Goal: Task Accomplishment & Management: Complete application form

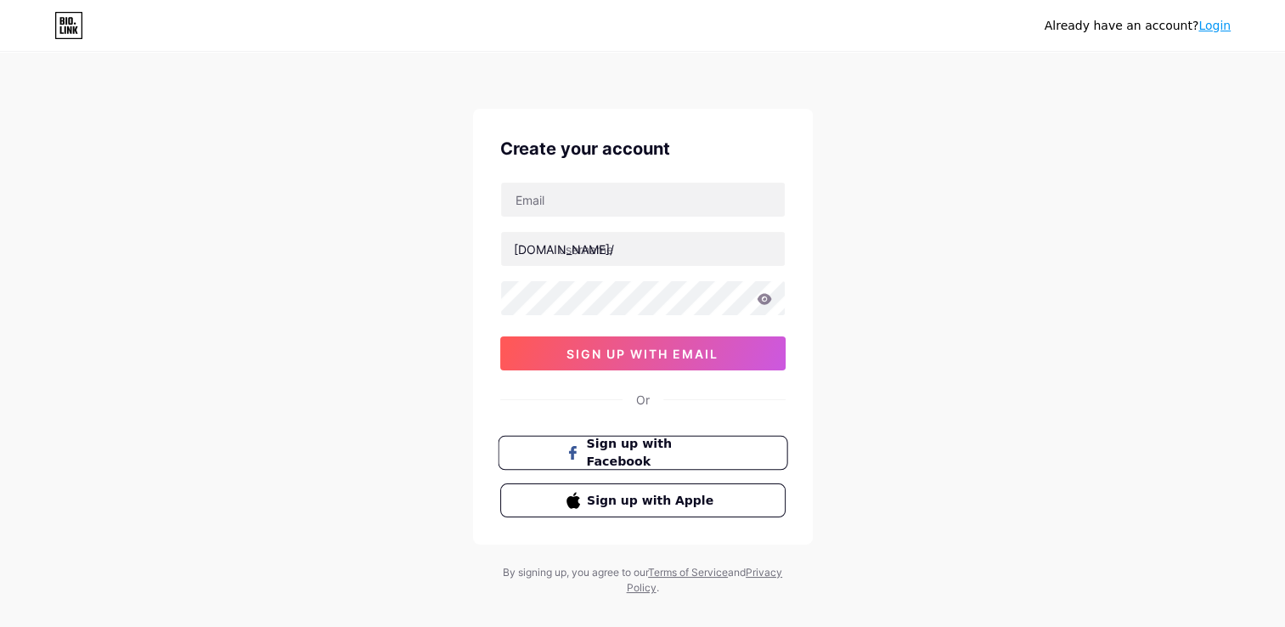
click at [713, 460] on button "Sign up with Facebook" at bounding box center [643, 453] width 290 height 35
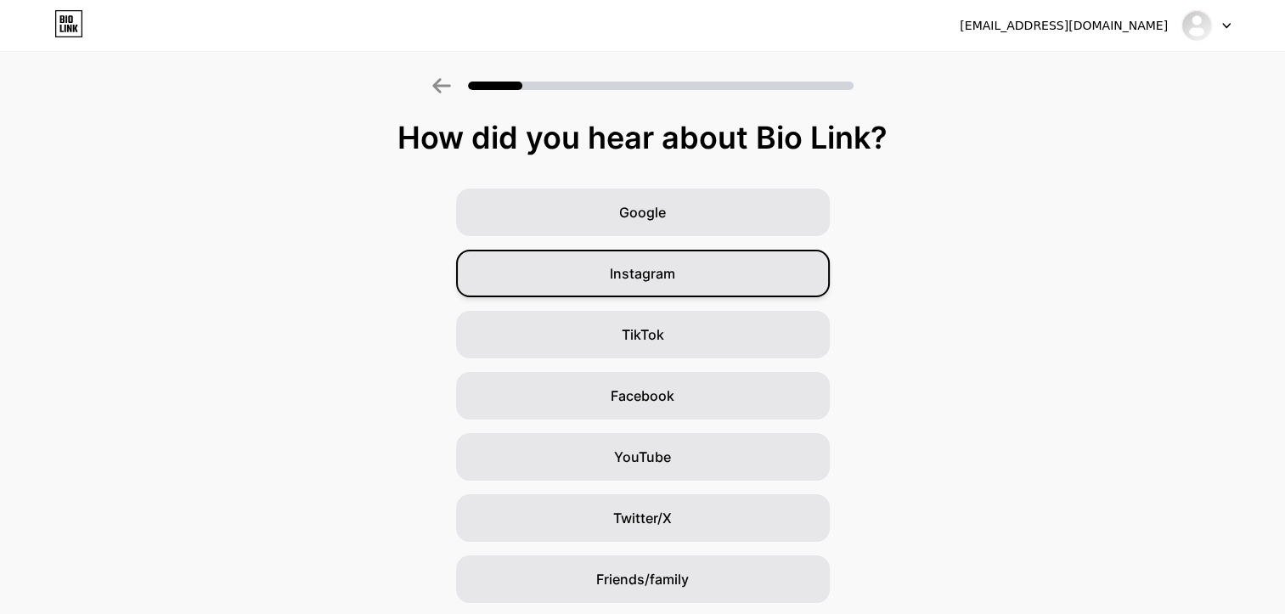
click at [673, 283] on span "Instagram" at bounding box center [642, 273] width 65 height 20
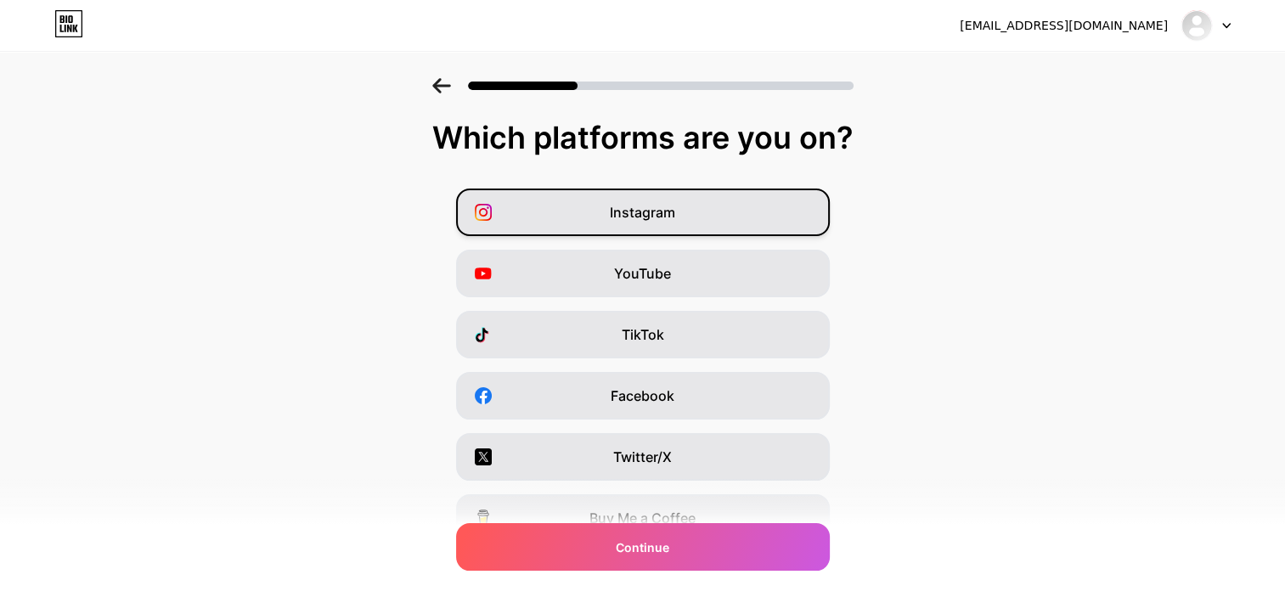
click at [744, 217] on div "Instagram" at bounding box center [643, 213] width 374 height 48
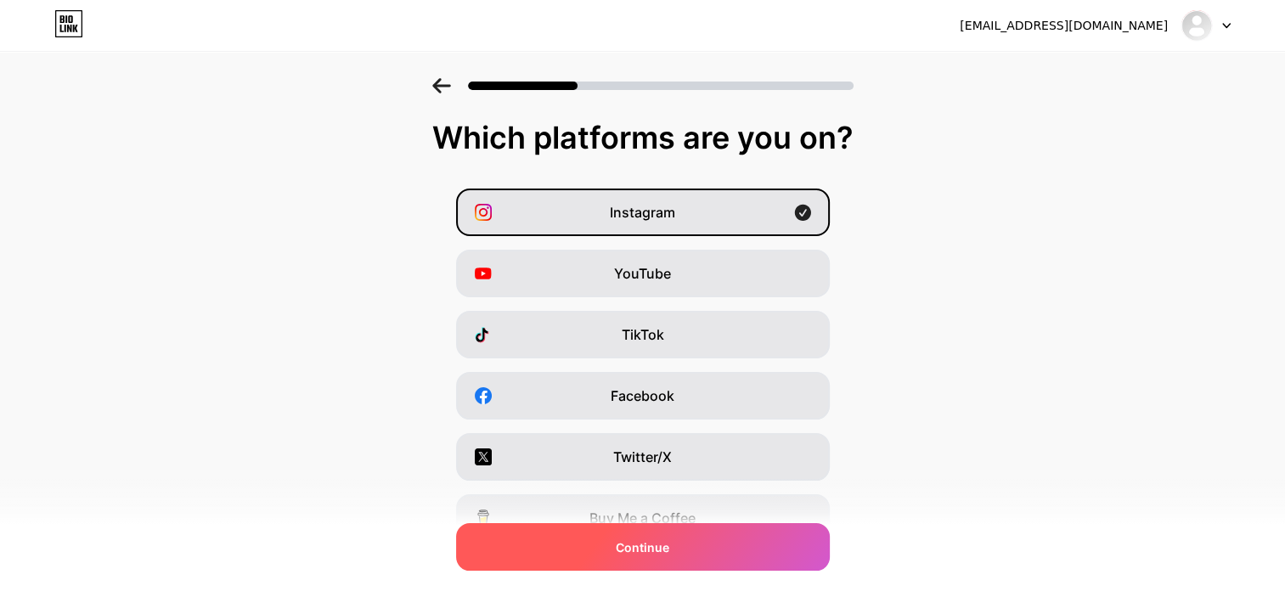
click at [725, 555] on div "Continue" at bounding box center [643, 547] width 374 height 48
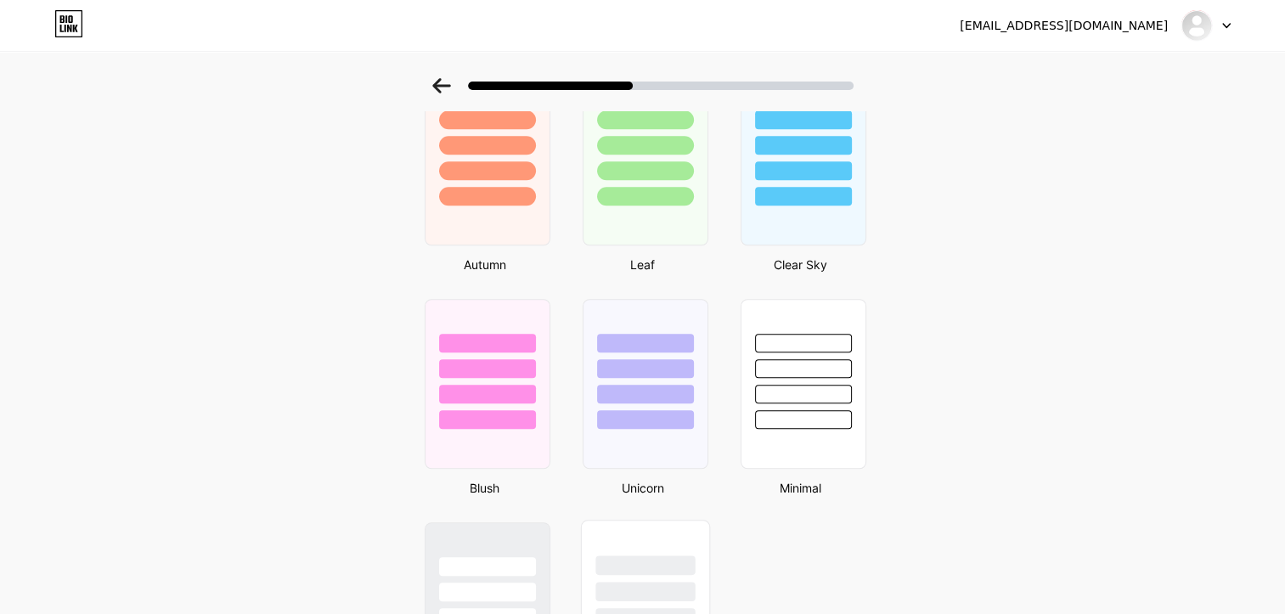
scroll to position [1403, 0]
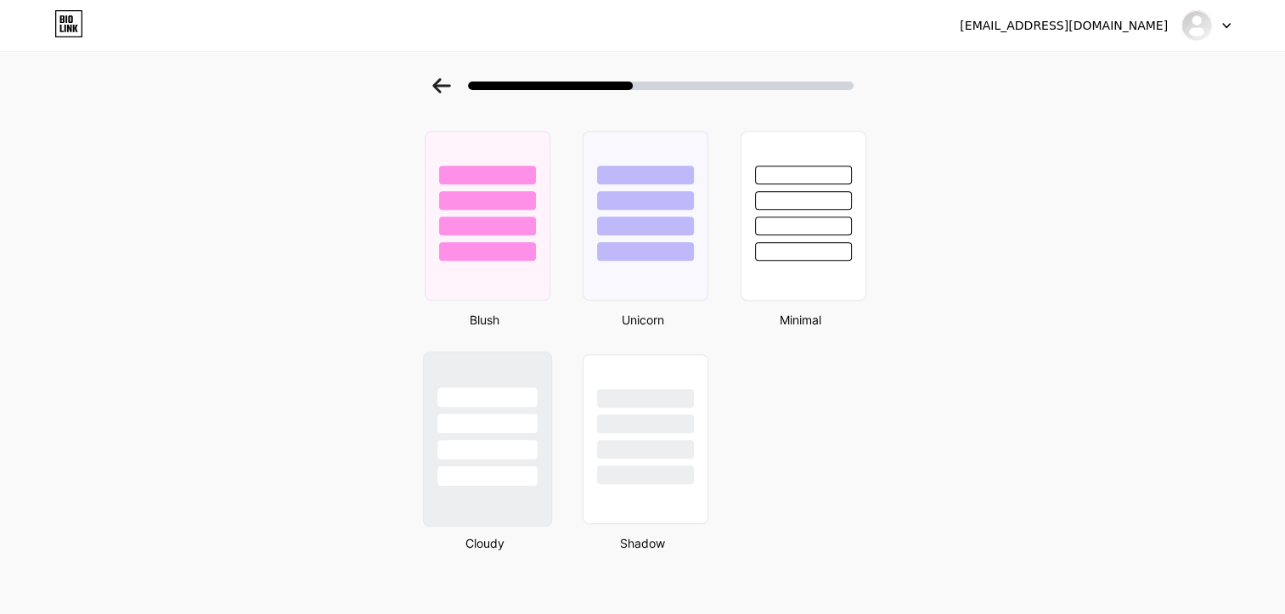
click at [461, 488] on div at bounding box center [486, 439] width 129 height 175
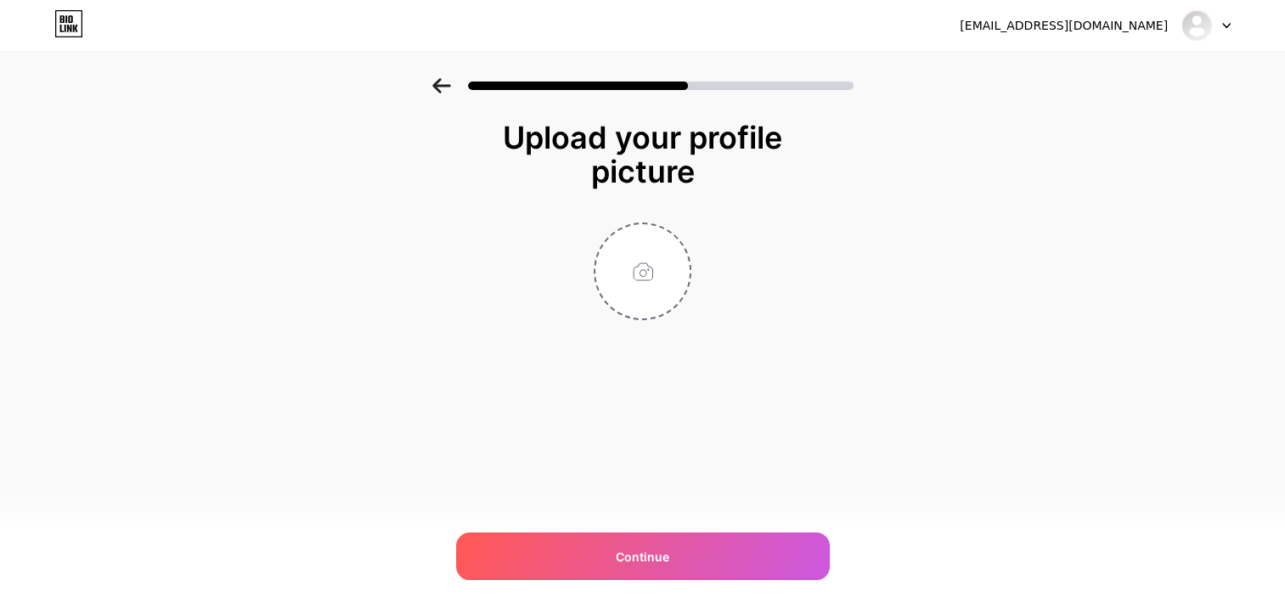
scroll to position [0, 0]
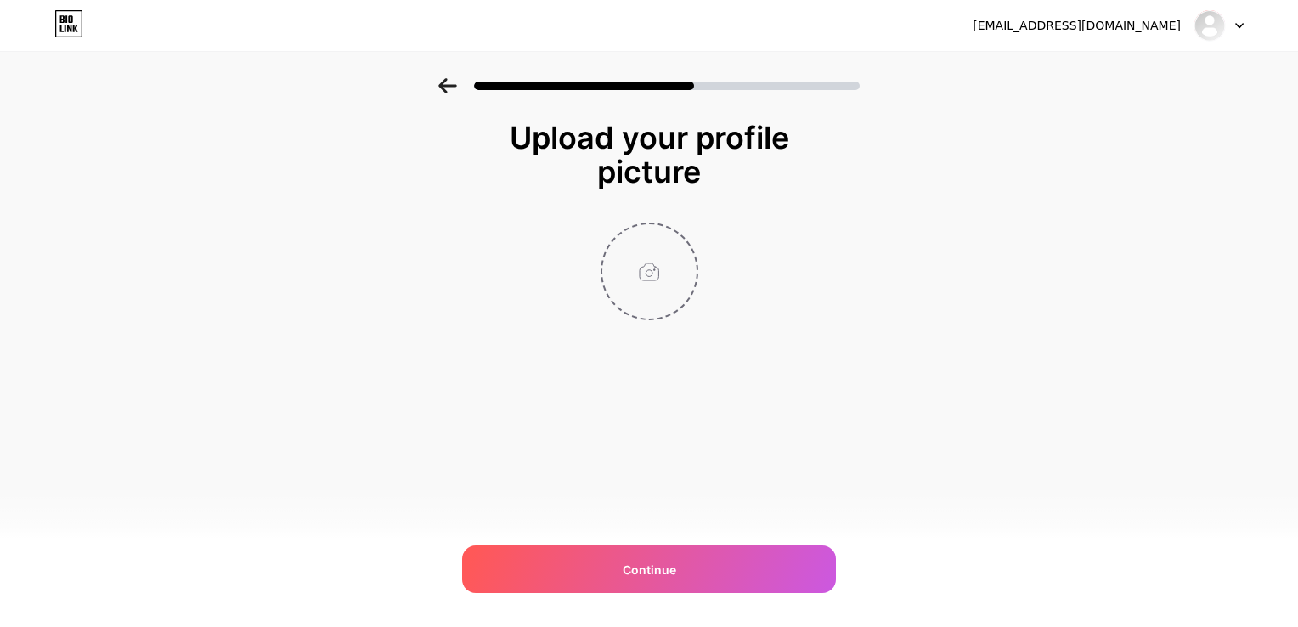
click at [656, 254] on input "file" at bounding box center [649, 271] width 94 height 94
type input "C:\fakepath\[PERSON_NAME]-2437_Original.JPG"
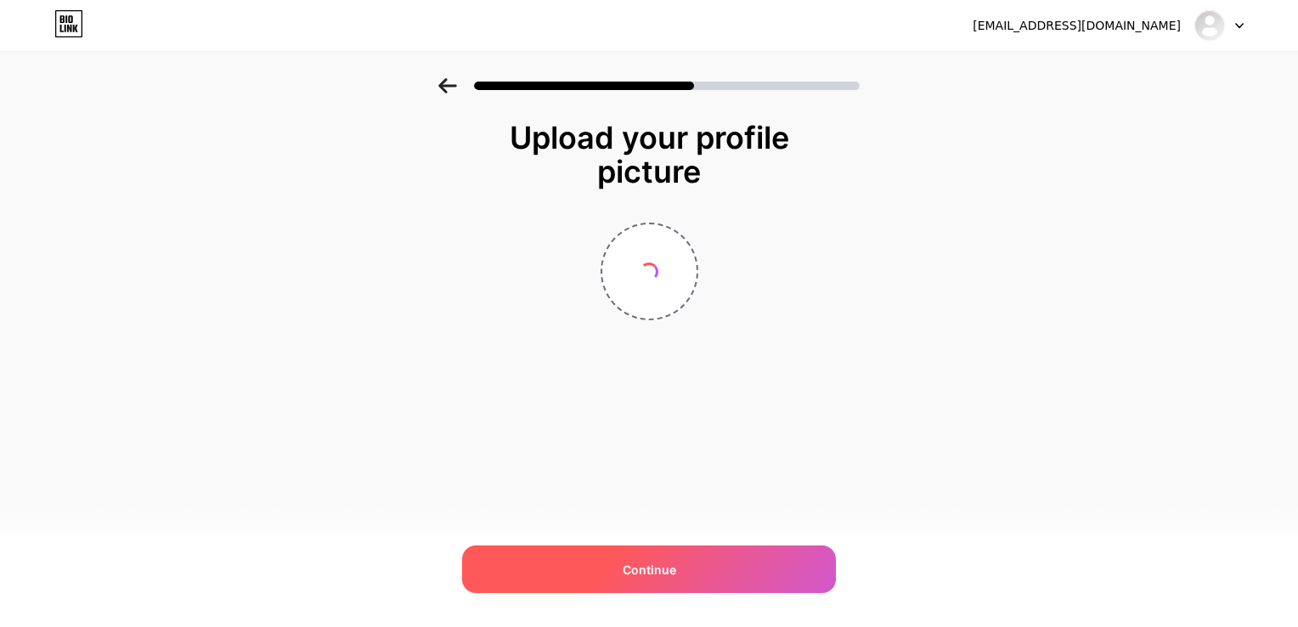
click at [660, 584] on div "Continue" at bounding box center [649, 569] width 374 height 48
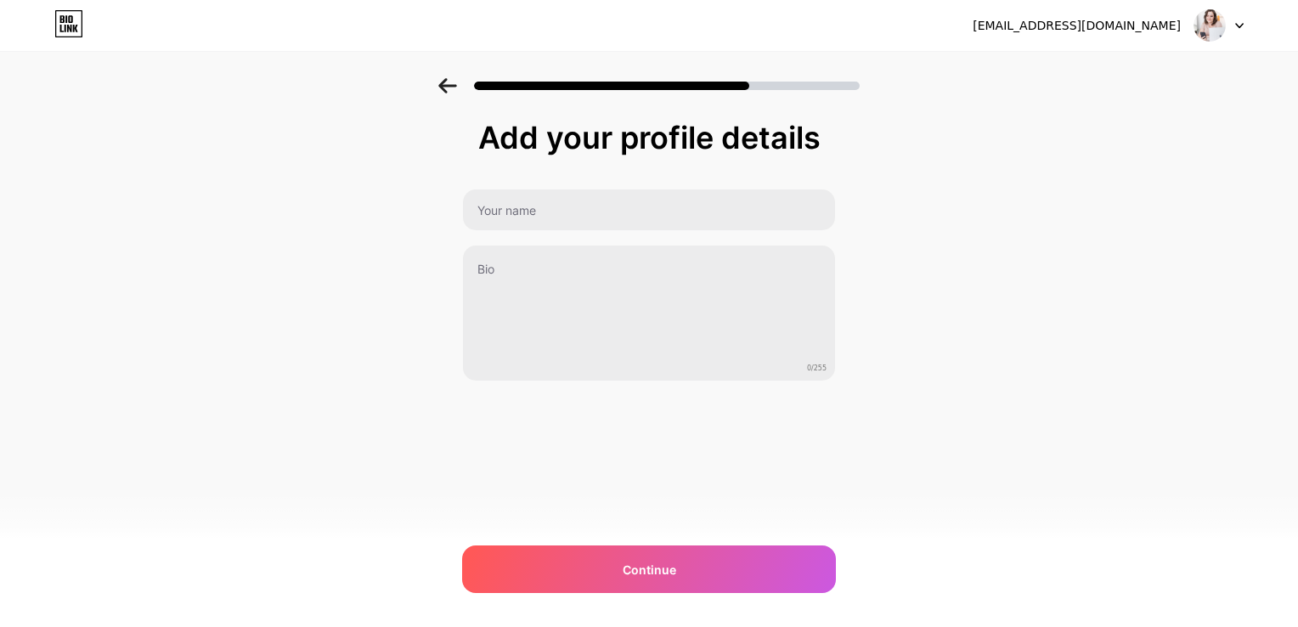
click at [660, 584] on div "Continue" at bounding box center [649, 569] width 374 height 48
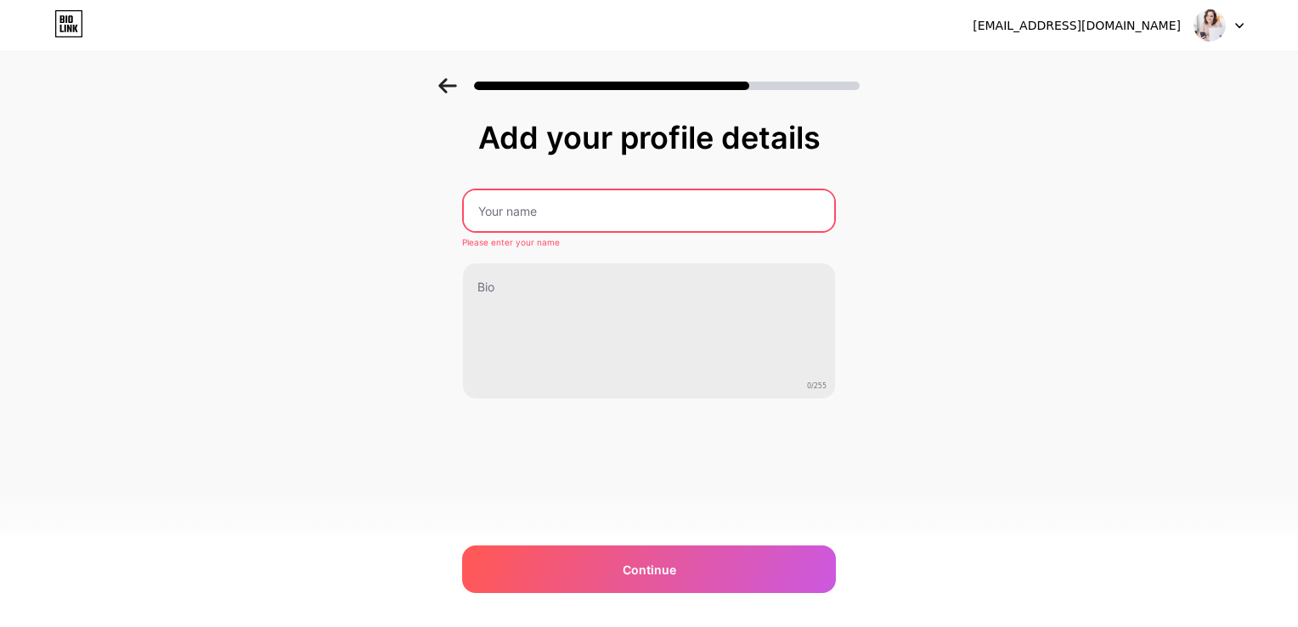
click at [660, 584] on div "Continue" at bounding box center [649, 569] width 374 height 48
click at [84, 14] on div "[EMAIL_ADDRESS][DOMAIN_NAME] Logout" at bounding box center [649, 25] width 1298 height 31
click at [71, 20] on icon at bounding box center [70, 19] width 4 height 8
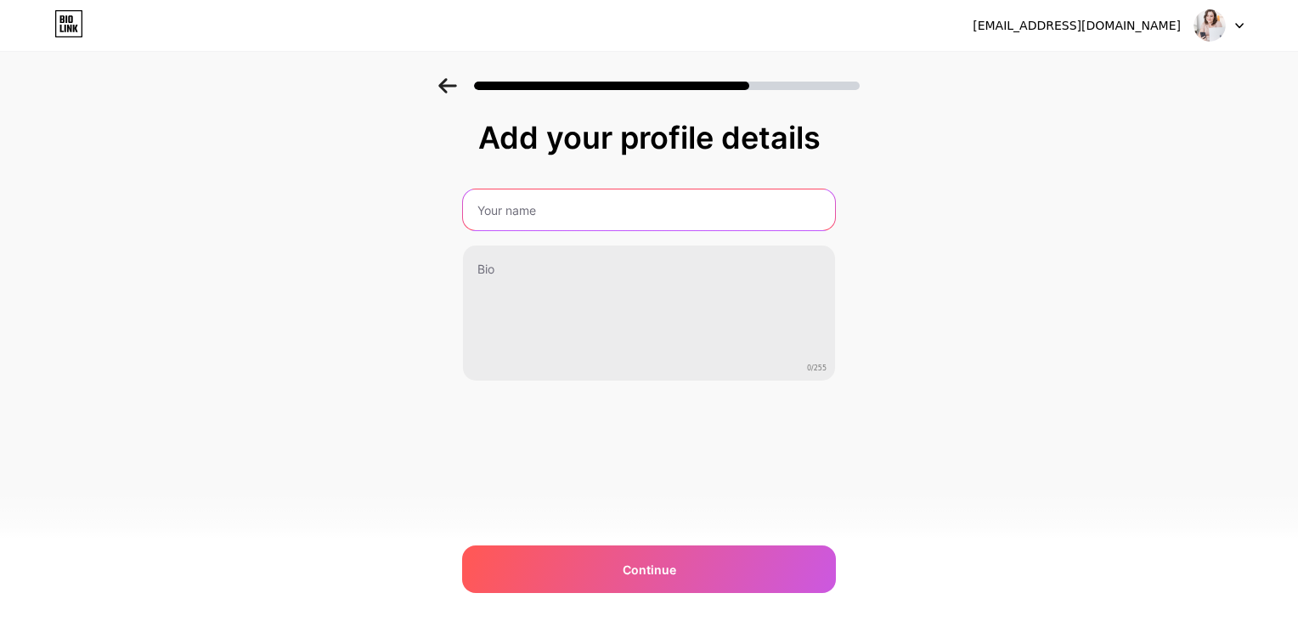
click at [674, 194] on input "text" at bounding box center [649, 209] width 372 height 41
type input "B"
type input "Dra [PERSON_NAME] Academy"
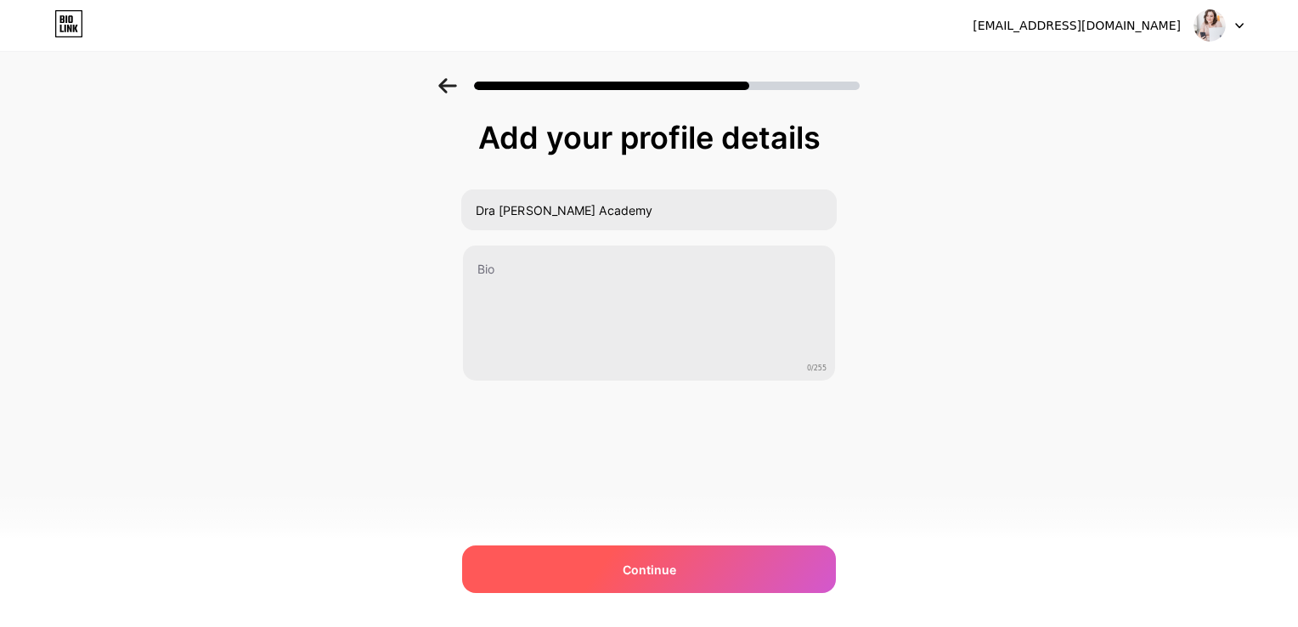
click at [662, 582] on div "Continue" at bounding box center [649, 569] width 374 height 48
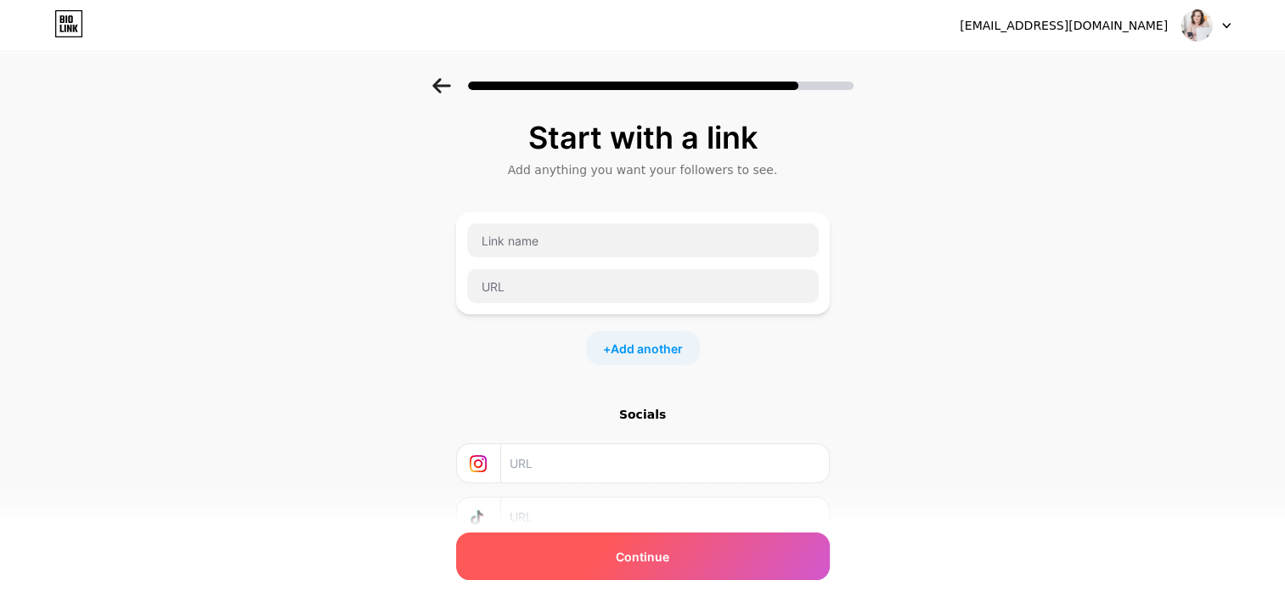
click at [668, 566] on div "Continue" at bounding box center [643, 557] width 374 height 48
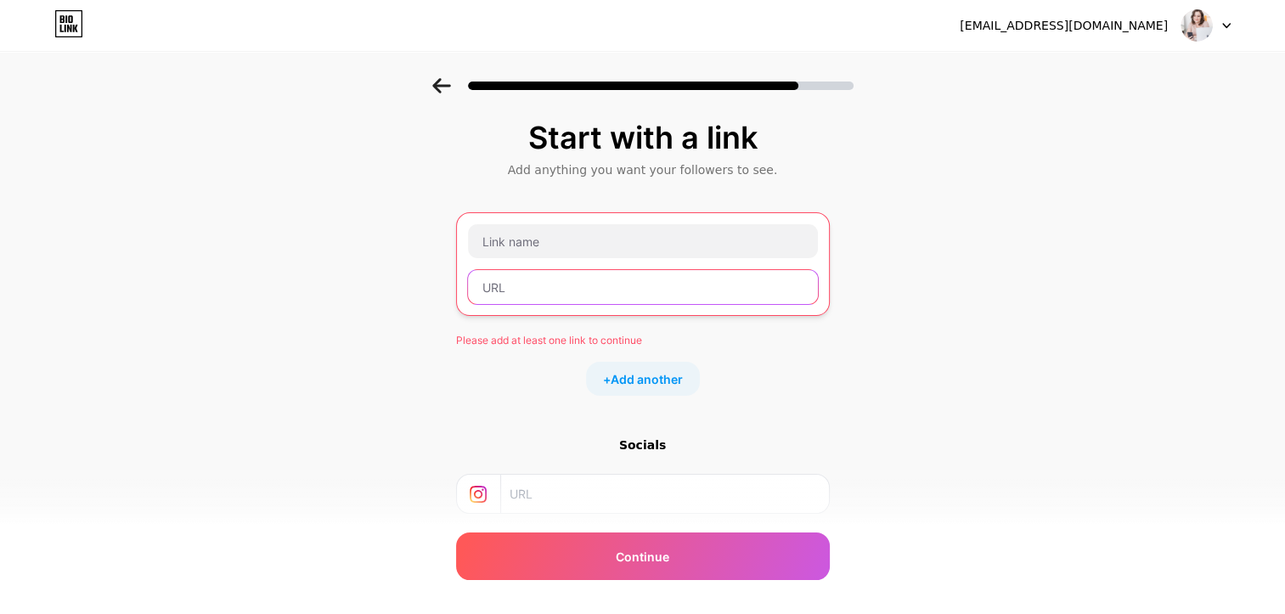
click at [605, 280] on input "text" at bounding box center [643, 287] width 350 height 34
type input "f"
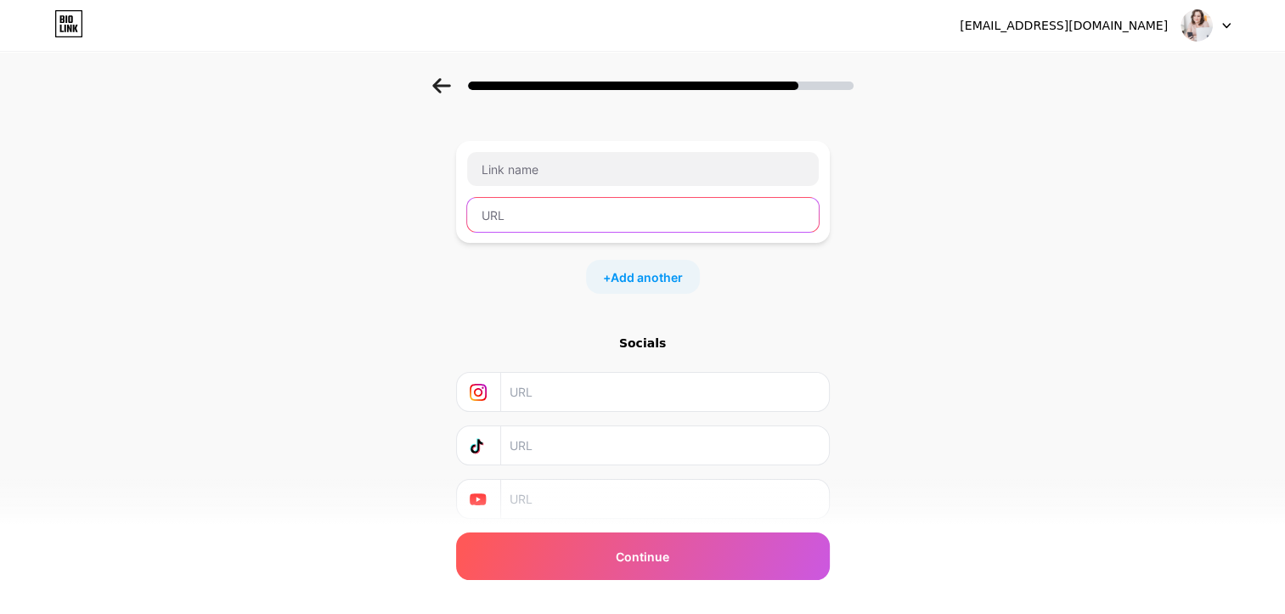
scroll to position [127, 0]
